Goal: Information Seeking & Learning: Learn about a topic

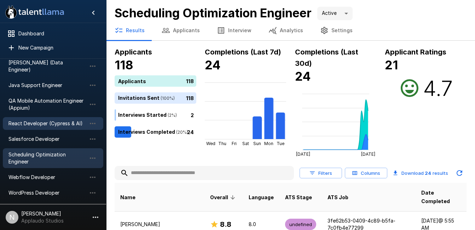
click at [46, 120] on span "React Developer (Cypress & AI)" at bounding box center [47, 123] width 78 height 7
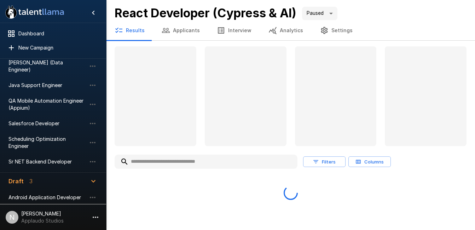
scroll to position [27, 0]
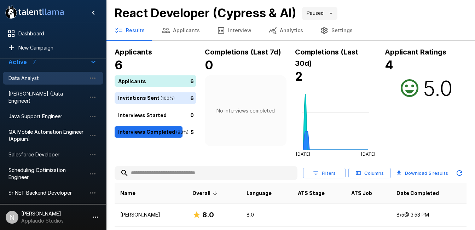
click at [32, 79] on span "Data Analyst" at bounding box center [47, 78] width 78 height 7
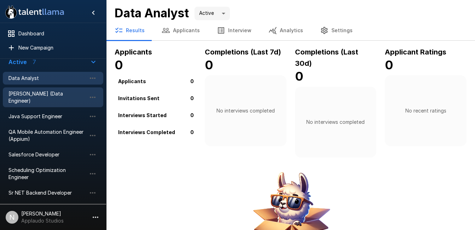
click at [33, 93] on span "[PERSON_NAME] (Data Engineer)" at bounding box center [47, 97] width 78 height 14
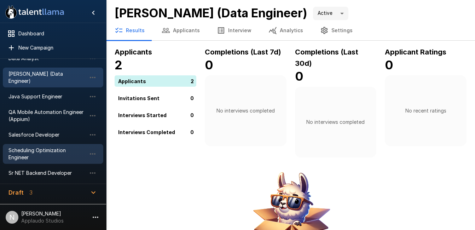
scroll to position [47, 0]
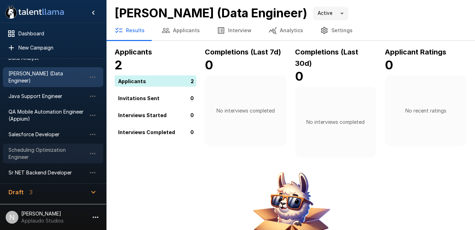
click at [37, 148] on span "Scheduling Optimization Engineer" at bounding box center [47, 153] width 78 height 14
